Goal: Information Seeking & Learning: Learn about a topic

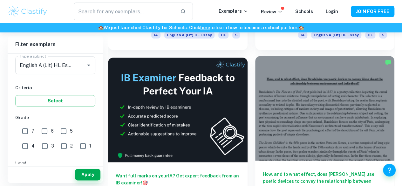
scroll to position [326, 0]
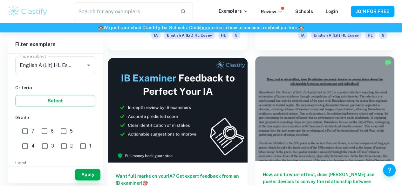
click at [263, 171] on h6 "How, and to what effect, does [PERSON_NAME] use poetic devices to convey the re…" at bounding box center [325, 181] width 124 height 21
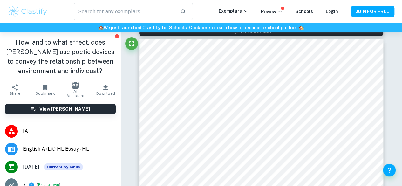
scroll to position [395, 0]
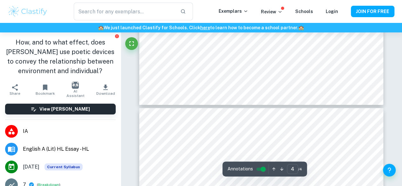
type input "3"
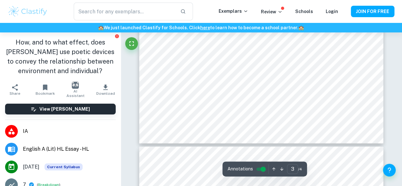
scroll to position [954, 0]
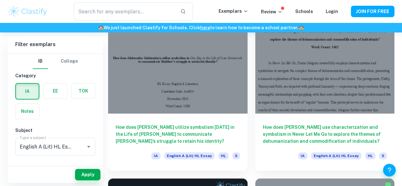
scroll to position [207, 0]
